Goal: Check status: Check status

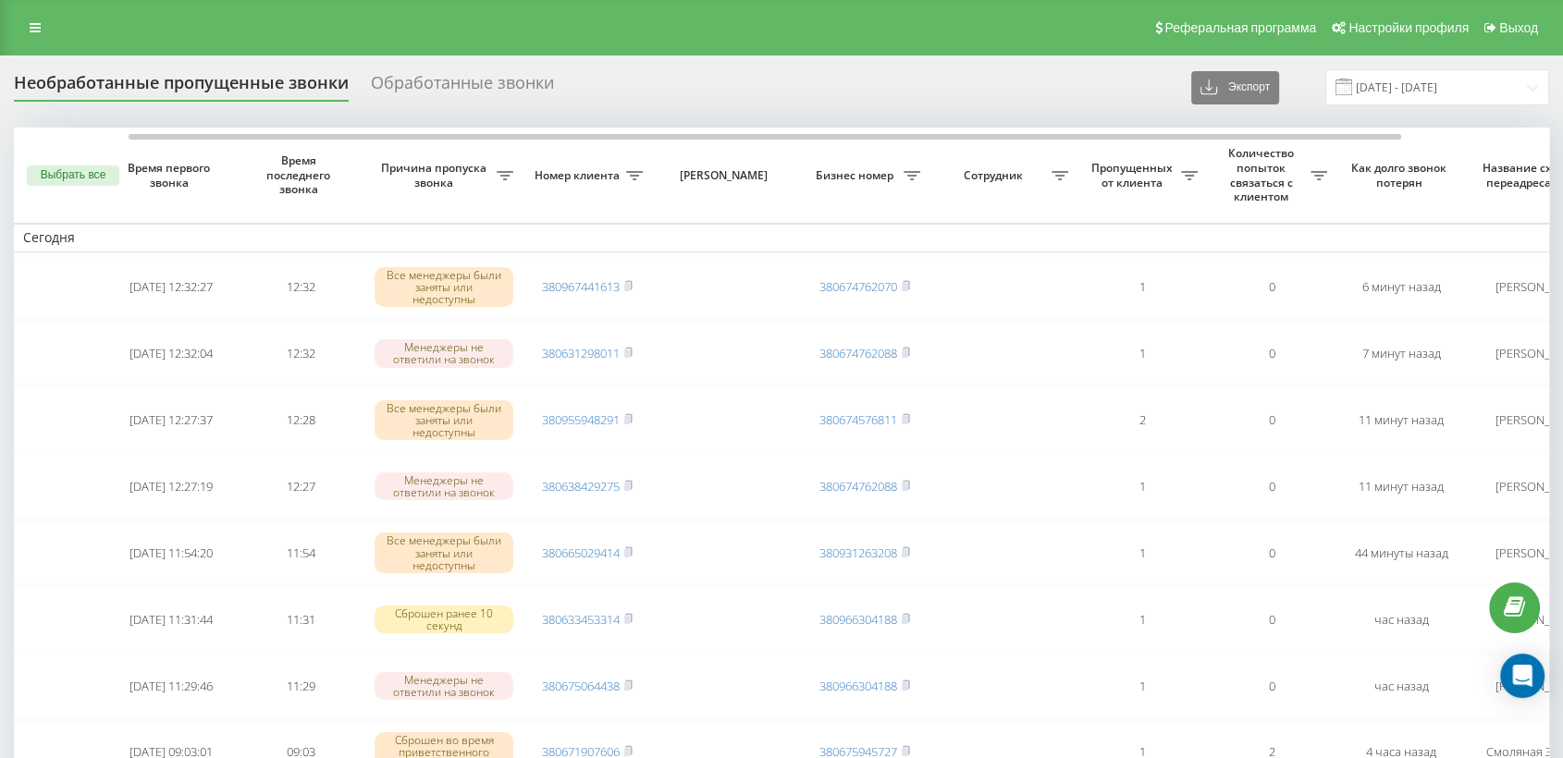
scroll to position [0, 139]
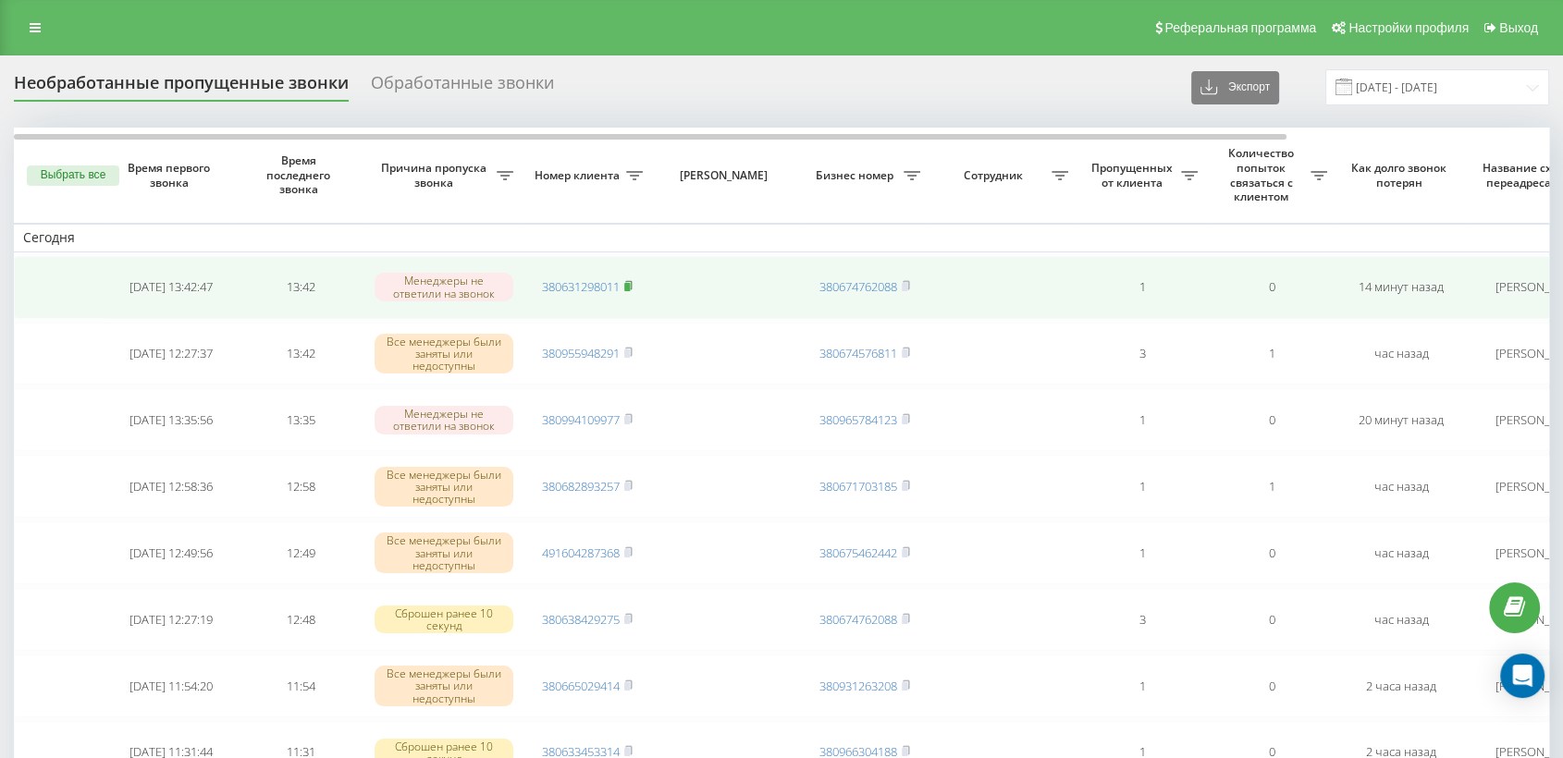
click at [629, 281] on icon at bounding box center [628, 285] width 8 height 11
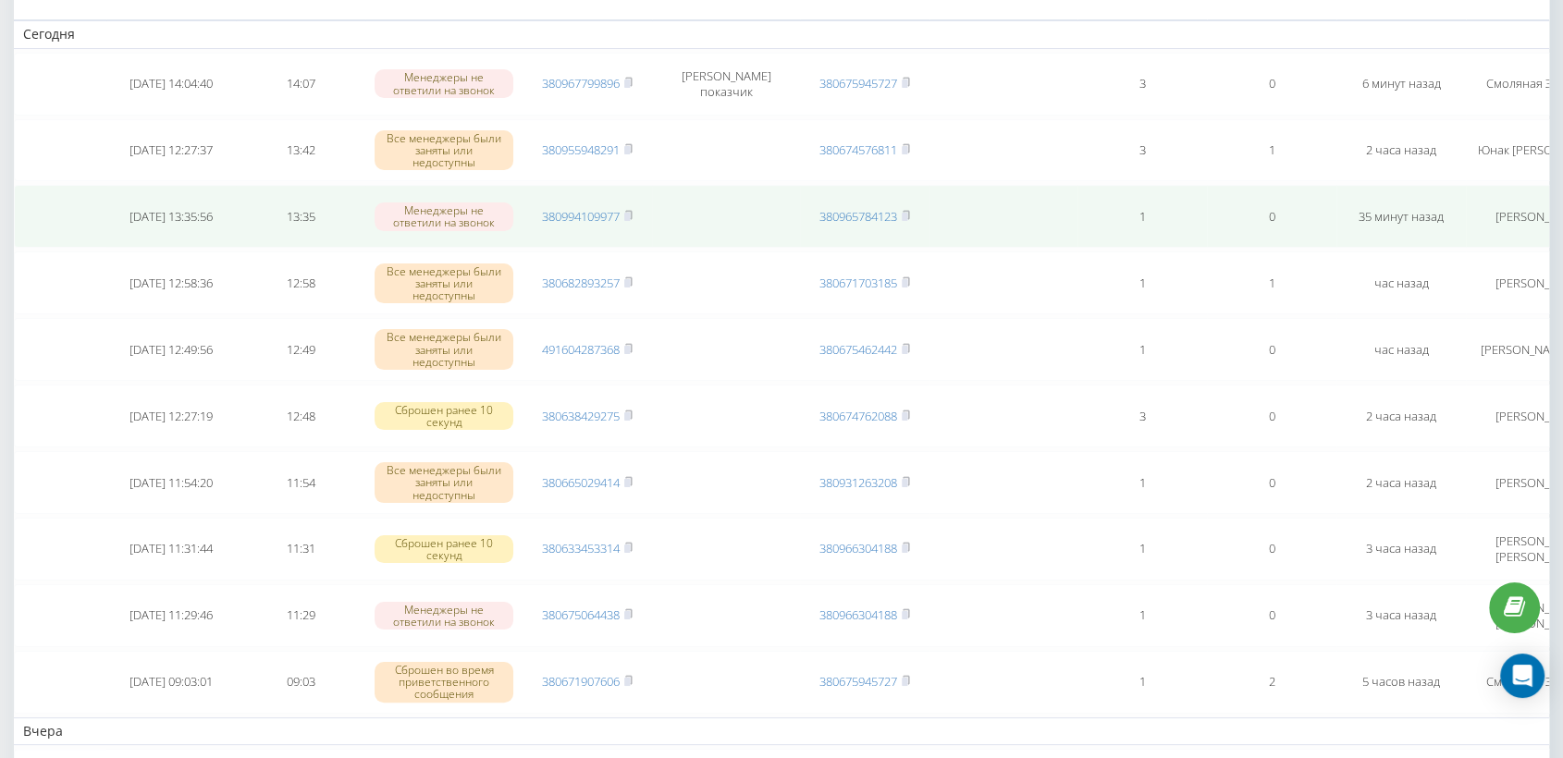
scroll to position [205, 0]
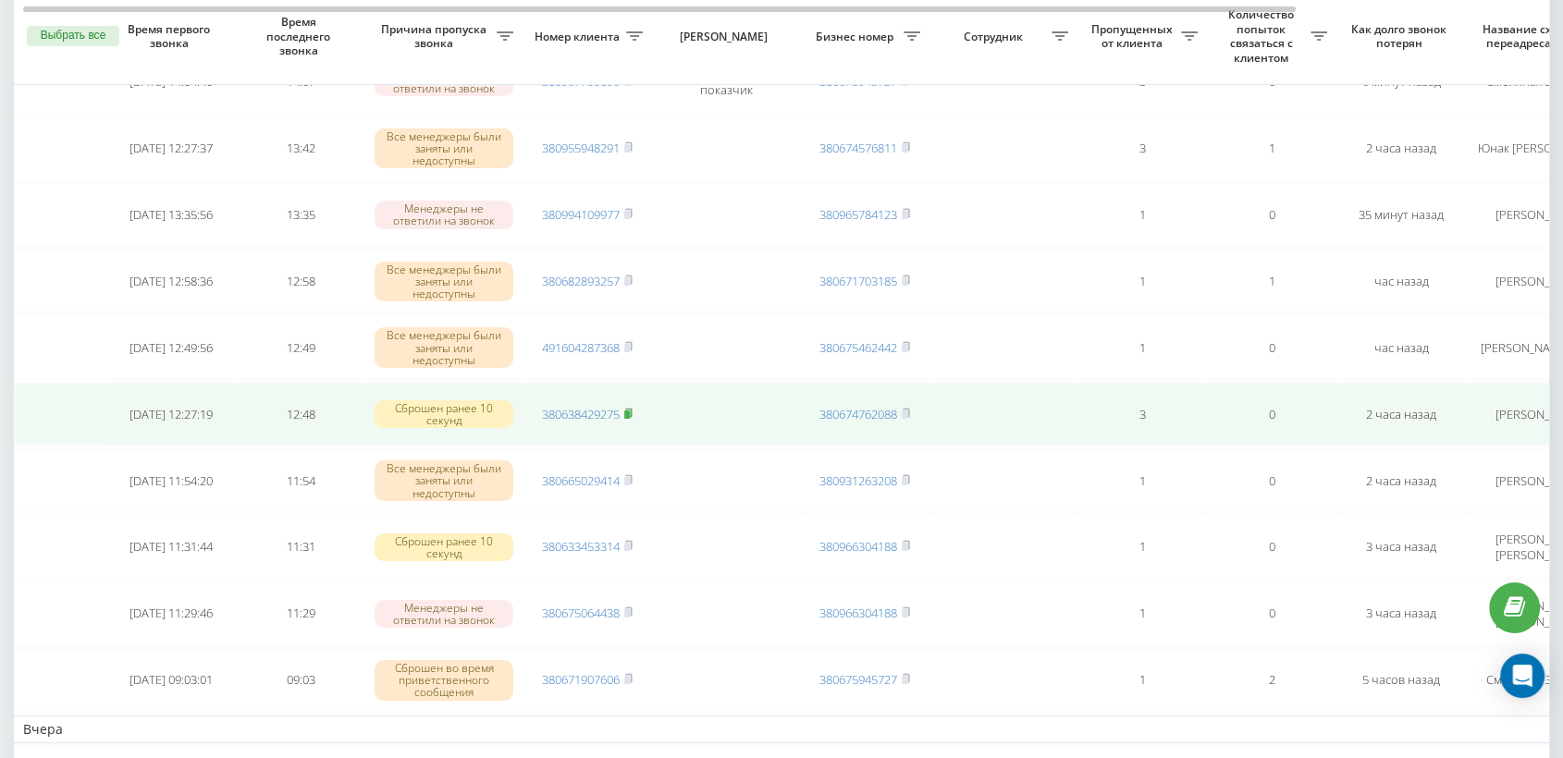
click at [630, 411] on rect at bounding box center [627, 415] width 6 height 8
